Goal: Information Seeking & Learning: Learn about a topic

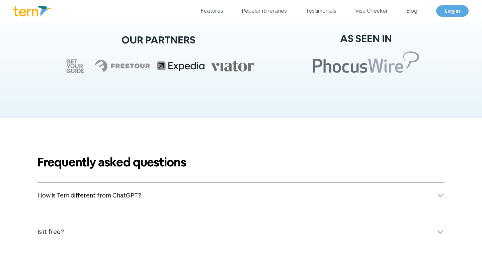
scroll to position [2518, 0]
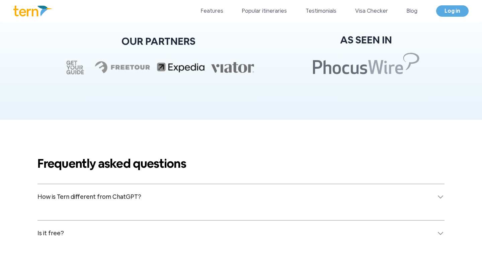
click at [246, 193] on button "How is Tern different from ChatGPT?" at bounding box center [240, 196] width 407 height 25
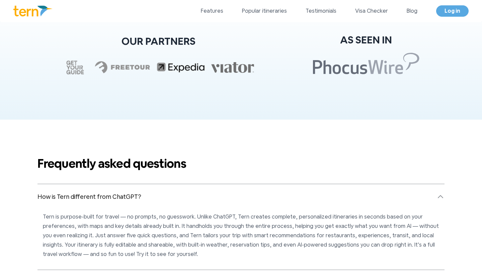
click at [246, 193] on button "How is Tern different from ChatGPT?" at bounding box center [240, 196] width 407 height 25
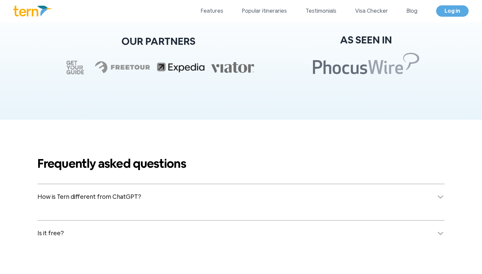
click at [246, 193] on button "How is Tern different from ChatGPT?" at bounding box center [240, 196] width 407 height 25
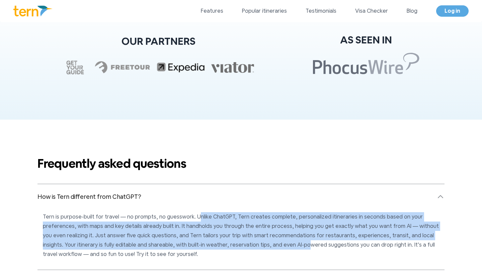
drag, startPoint x: 196, startPoint y: 217, endPoint x: 283, endPoint y: 247, distance: 91.5
click at [283, 247] on p "Tern is purpose-built for travel — no prompts, no guesswork. Unlike ChatGPT, Te…" at bounding box center [241, 235] width 396 height 47
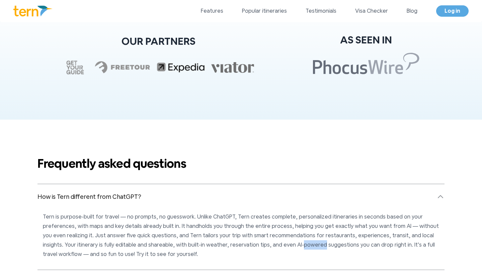
click at [283, 247] on p "Tern is purpose-built for travel — no prompts, no guesswork. Unlike ChatGPT, Te…" at bounding box center [241, 235] width 396 height 47
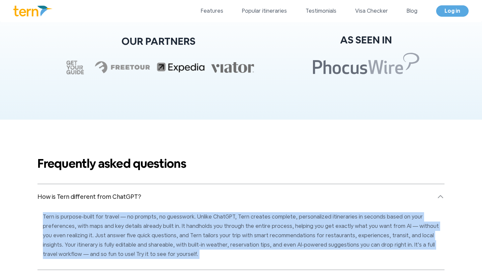
click at [283, 247] on p "Tern is purpose-built for travel — no prompts, no guesswork. Unlike ChatGPT, Te…" at bounding box center [241, 235] width 396 height 47
click at [293, 204] on button "How is Tern different from ChatGPT?" at bounding box center [240, 196] width 407 height 25
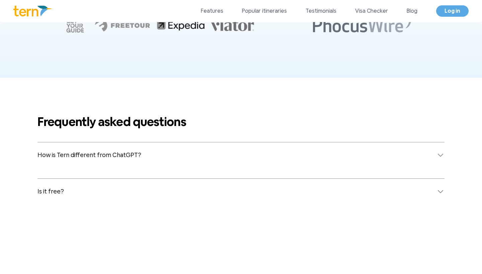
scroll to position [2565, 0]
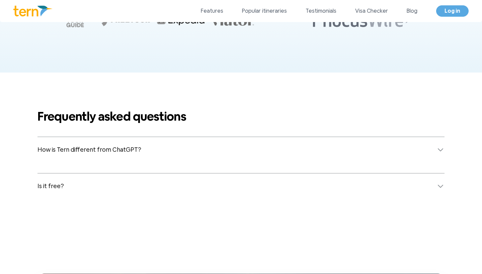
click at [288, 181] on button "Is it free?" at bounding box center [240, 186] width 407 height 25
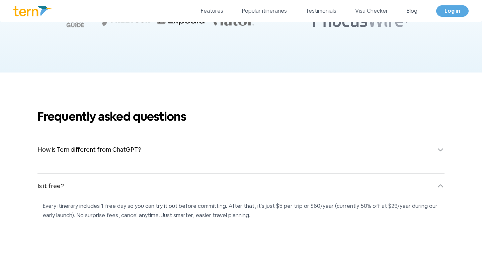
click at [288, 181] on button "Is it free?" at bounding box center [240, 186] width 407 height 25
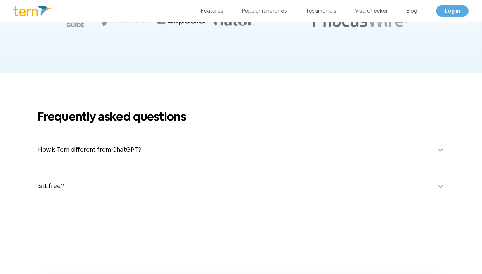
click at [288, 181] on button "Is it free?" at bounding box center [240, 186] width 407 height 25
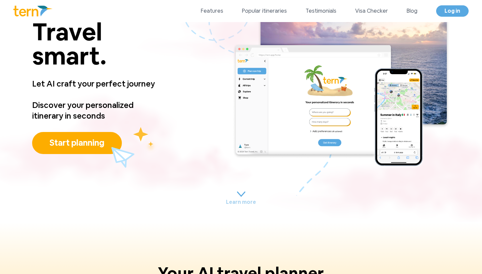
scroll to position [46, 0]
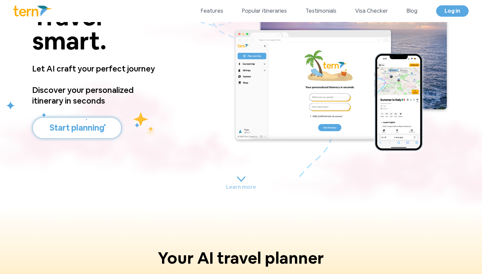
click at [106, 125] on button "Start planning" at bounding box center [77, 128] width 90 height 22
